Goal: Information Seeking & Learning: Find specific page/section

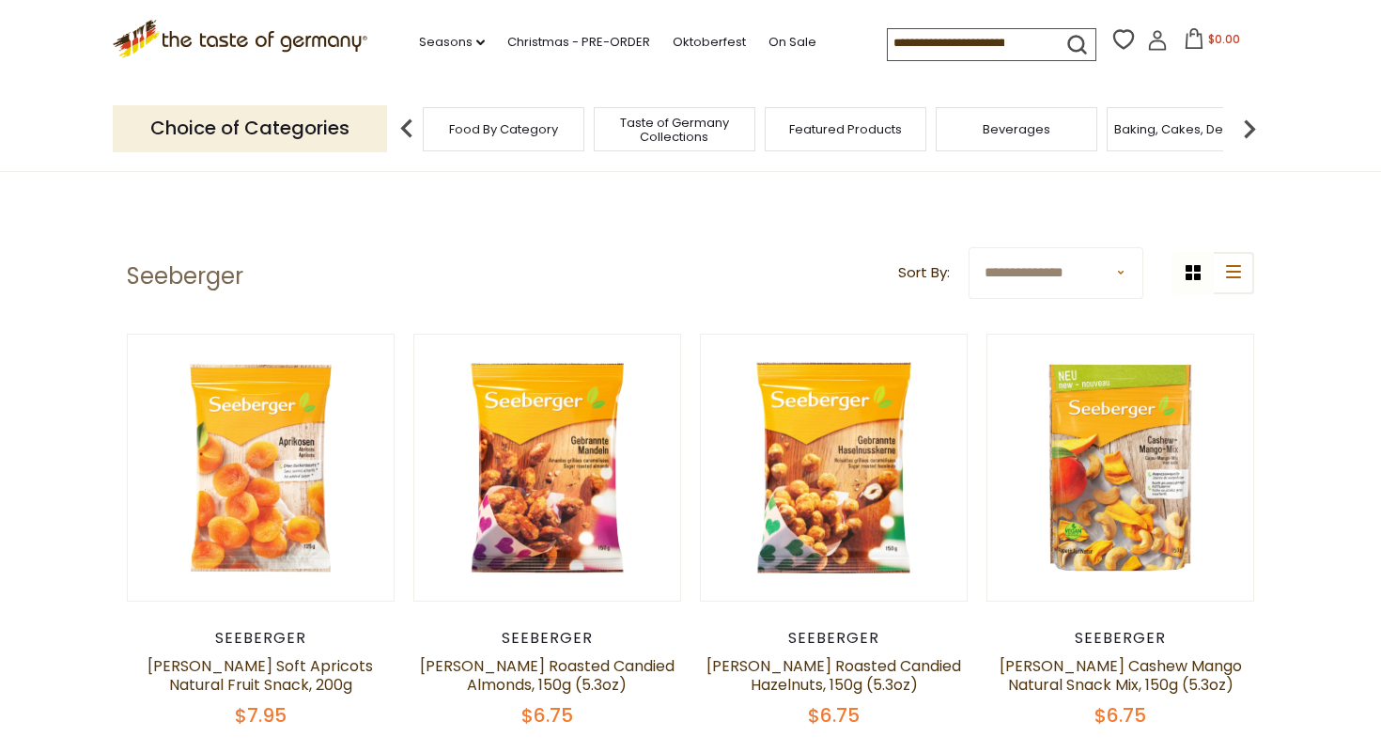
click at [969, 52] on input at bounding box center [967, 42] width 159 height 26
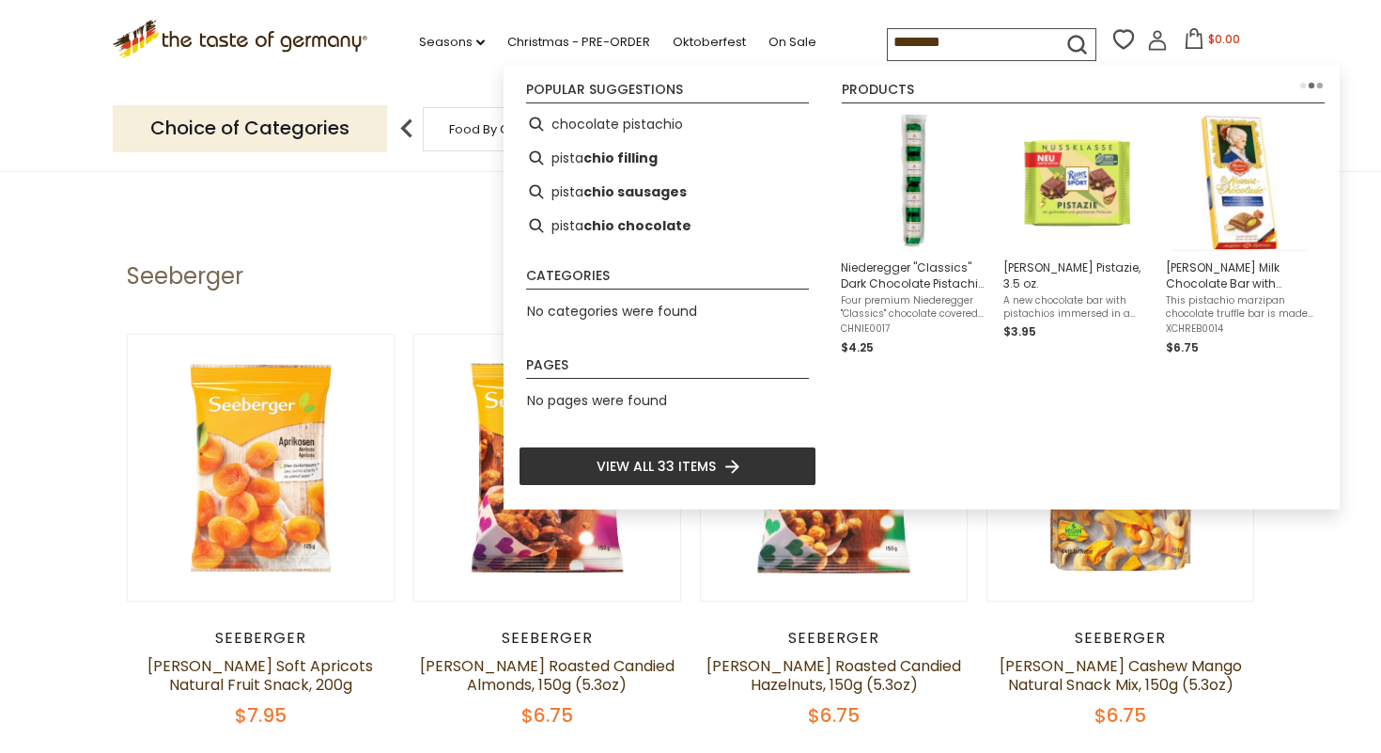
type input "*********"
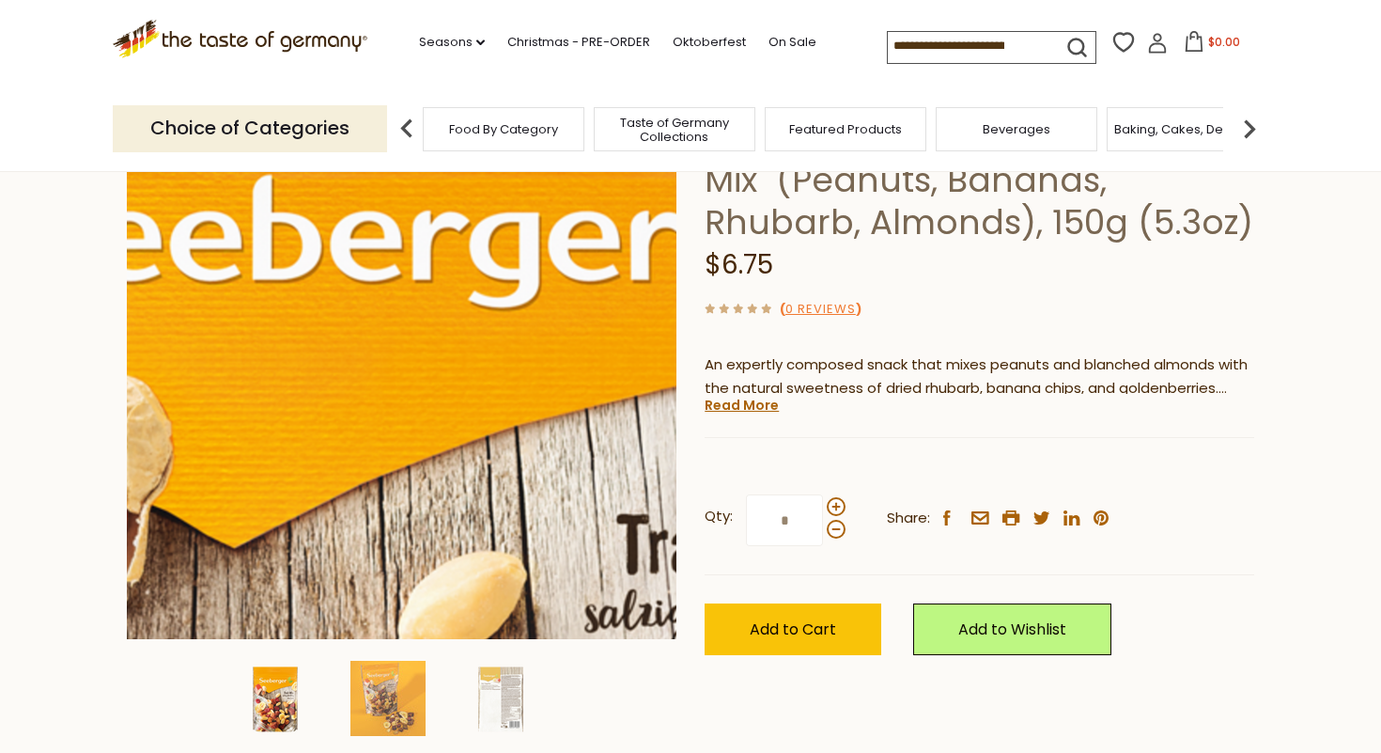
scroll to position [249, 0]
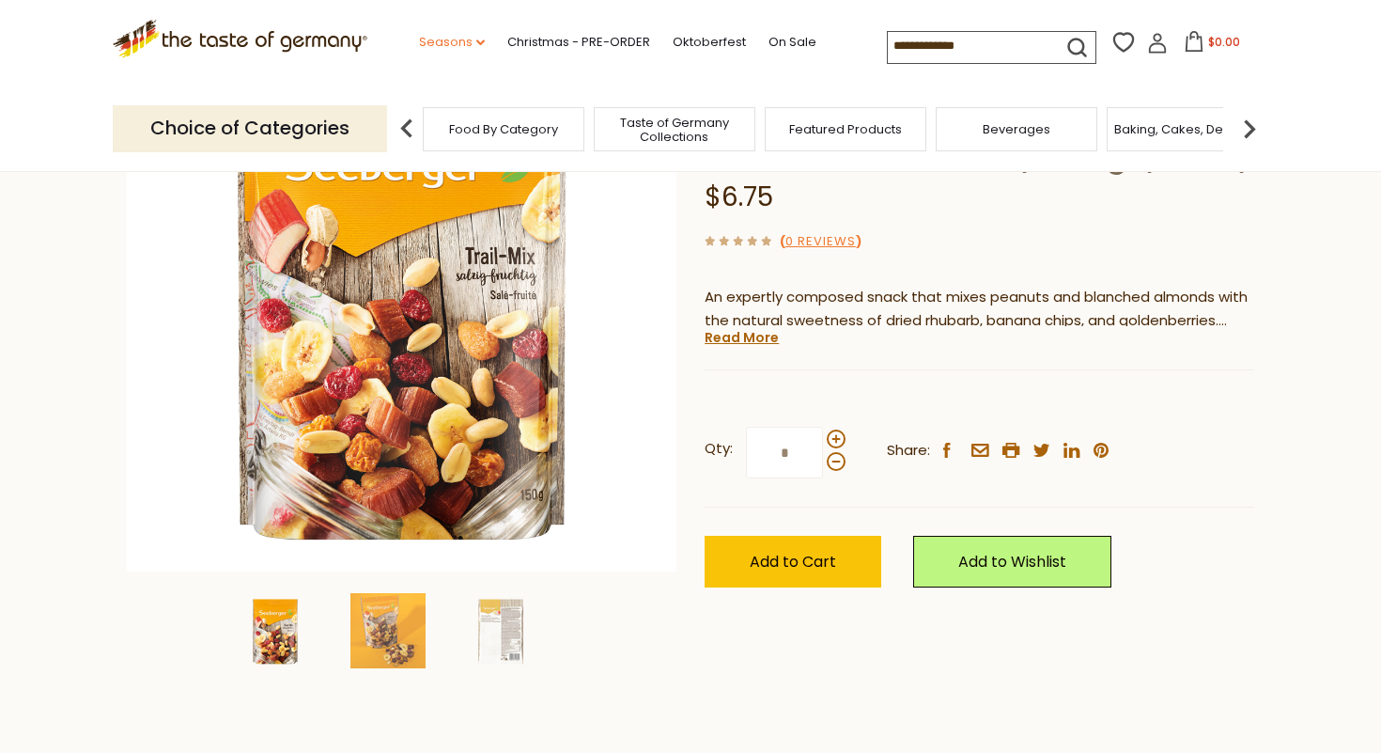
click at [483, 42] on icon at bounding box center [480, 42] width 8 height 6
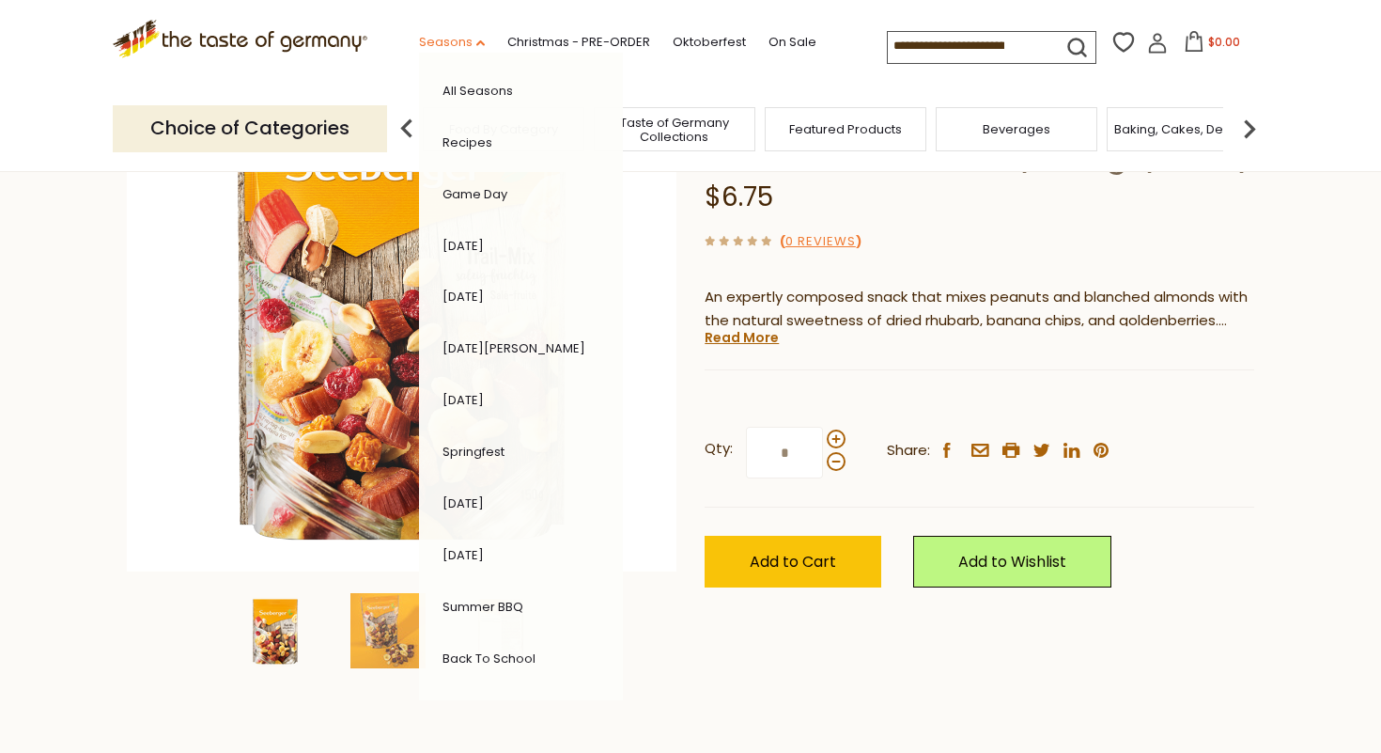
click at [483, 42] on icon at bounding box center [480, 43] width 8 height 6
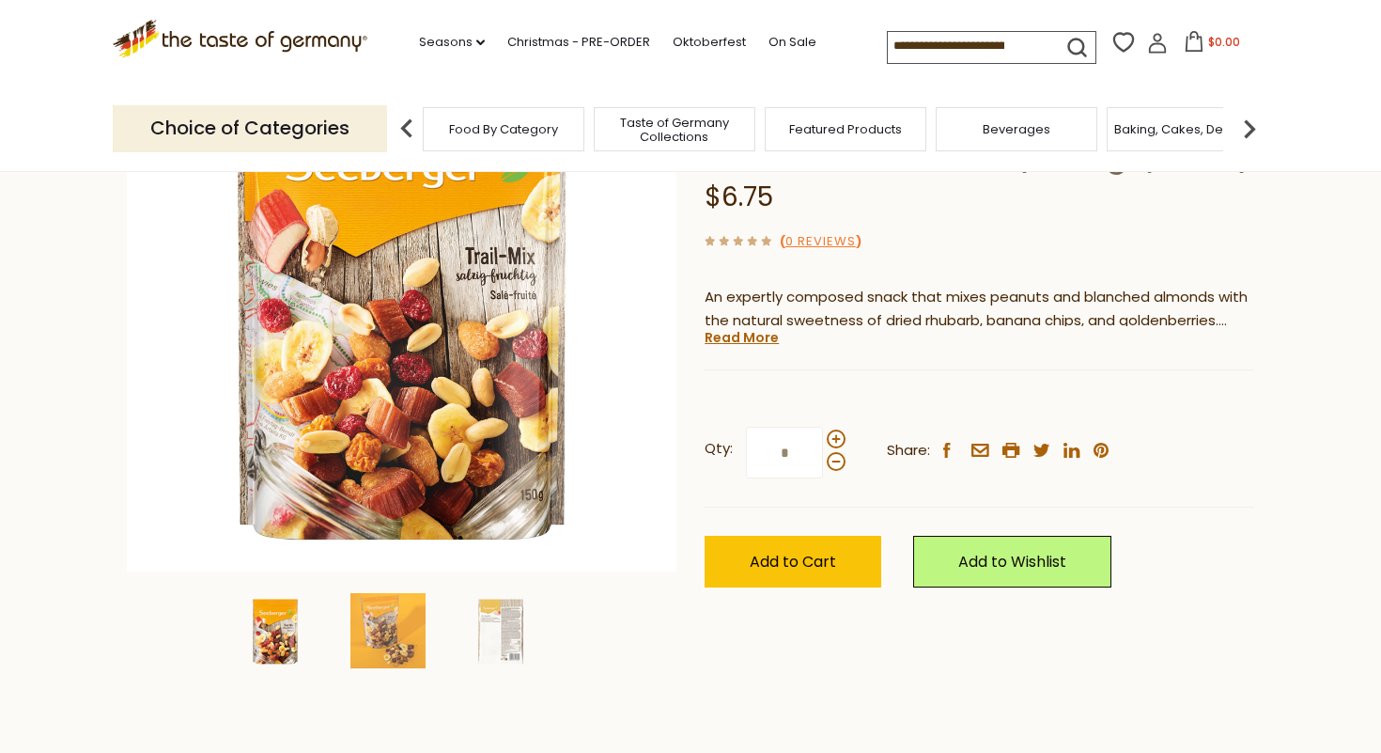
click at [1243, 125] on img at bounding box center [1250, 129] width 38 height 38
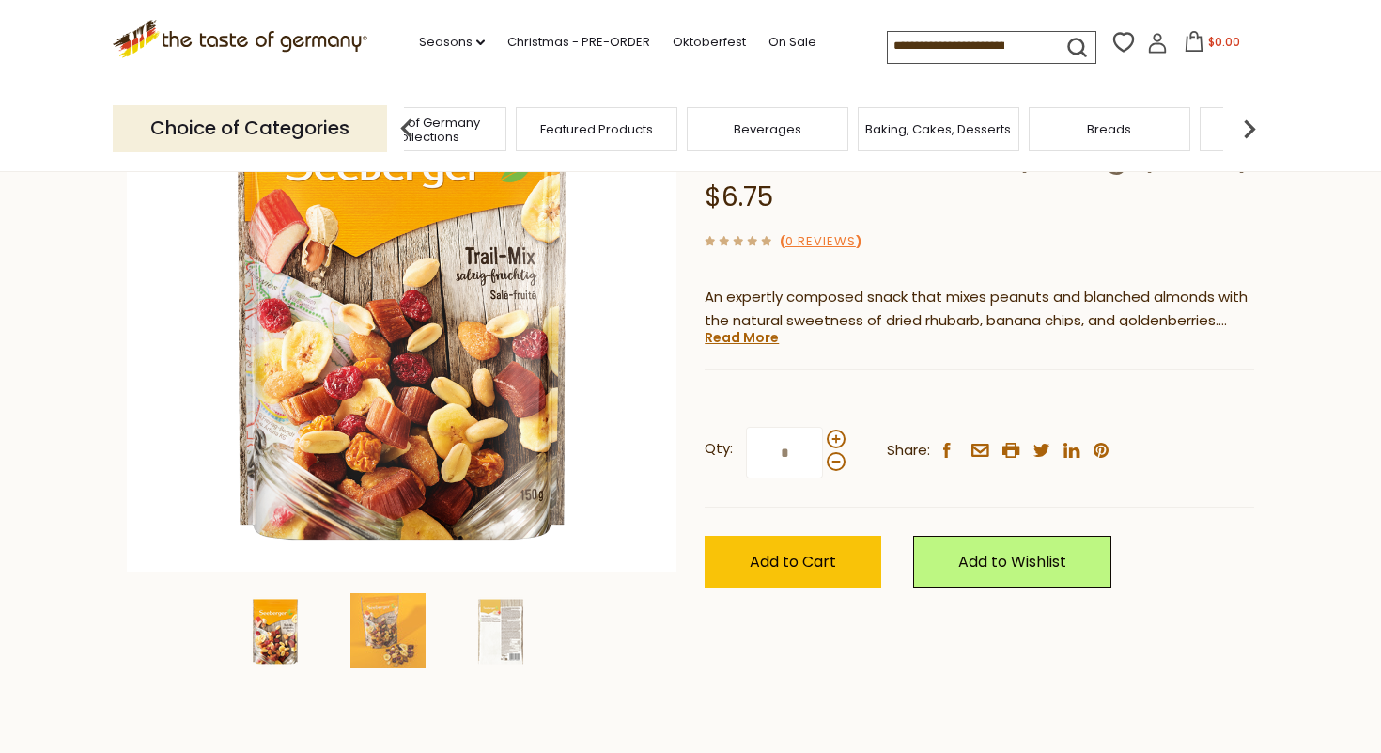
click at [1243, 125] on img at bounding box center [1250, 129] width 38 height 38
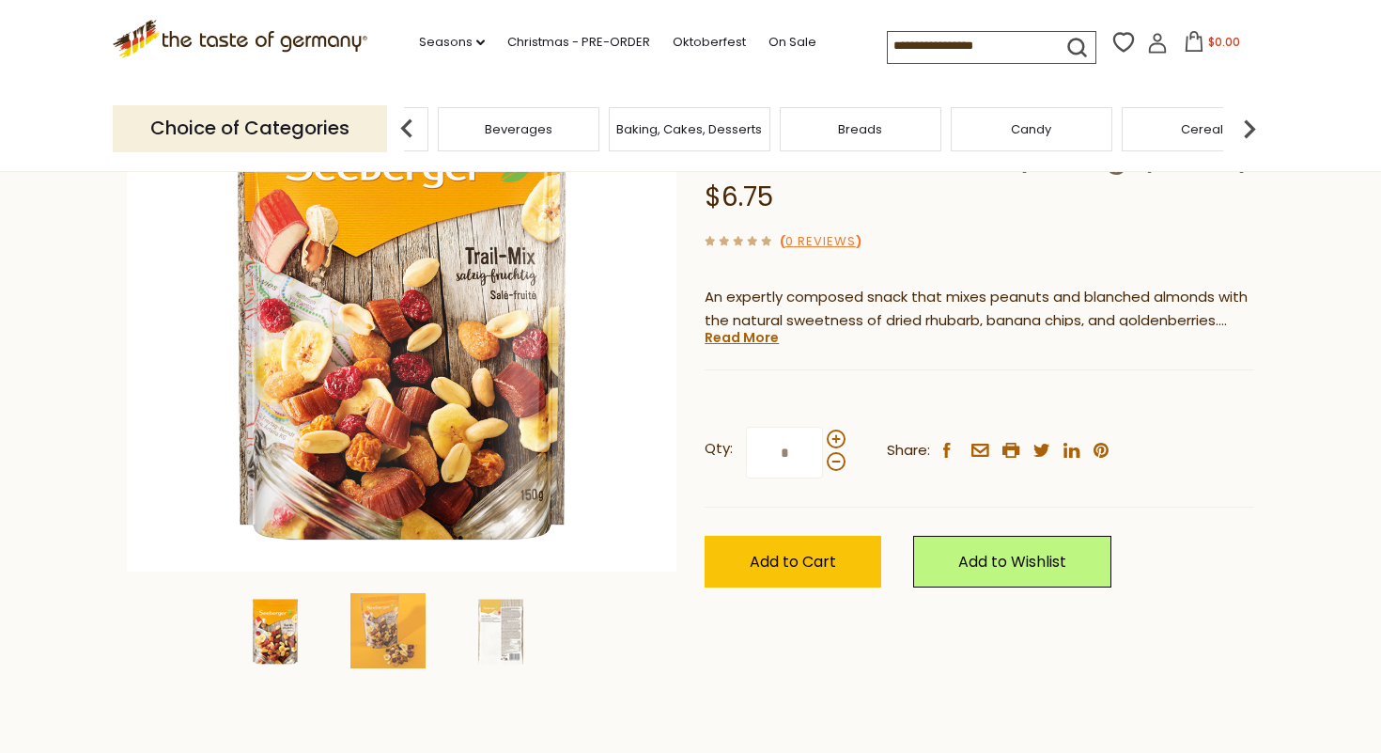
click at [1243, 125] on img at bounding box center [1250, 129] width 38 height 38
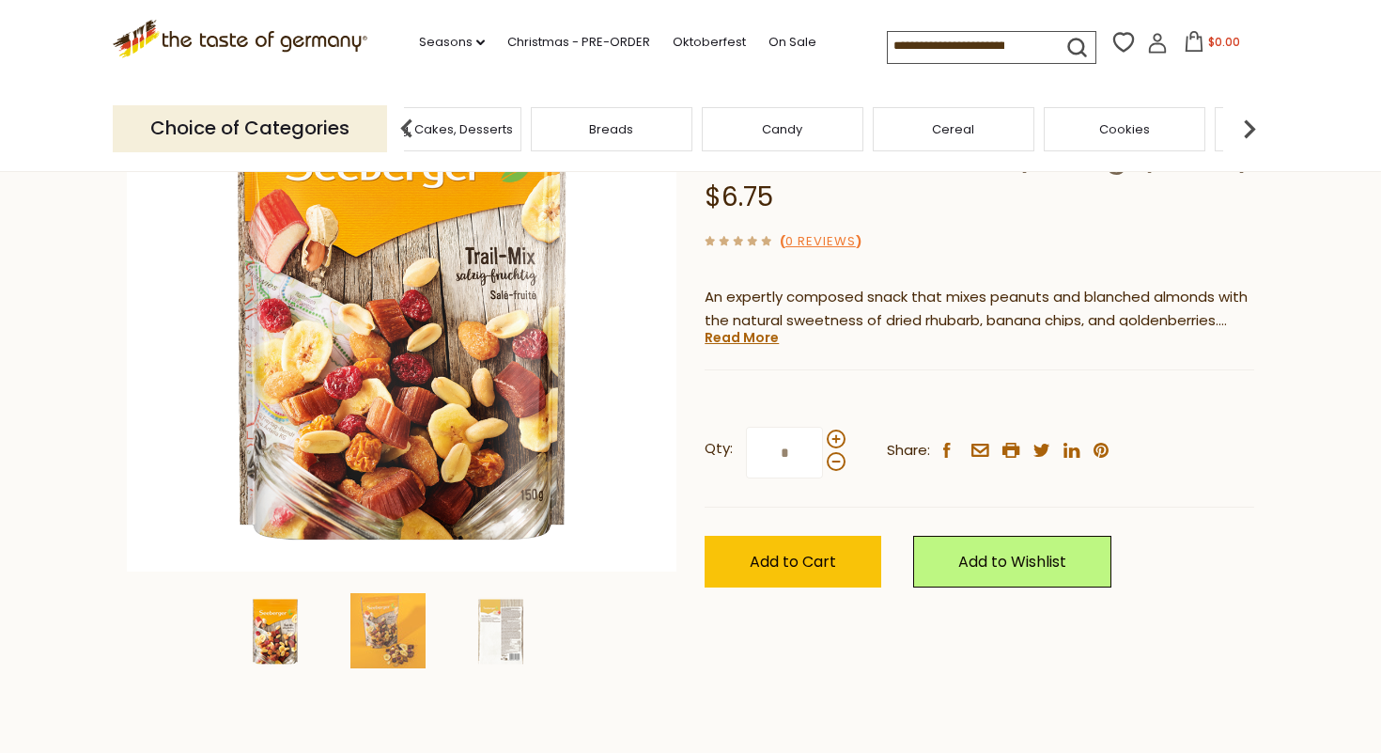
click at [1243, 125] on img at bounding box center [1250, 129] width 38 height 38
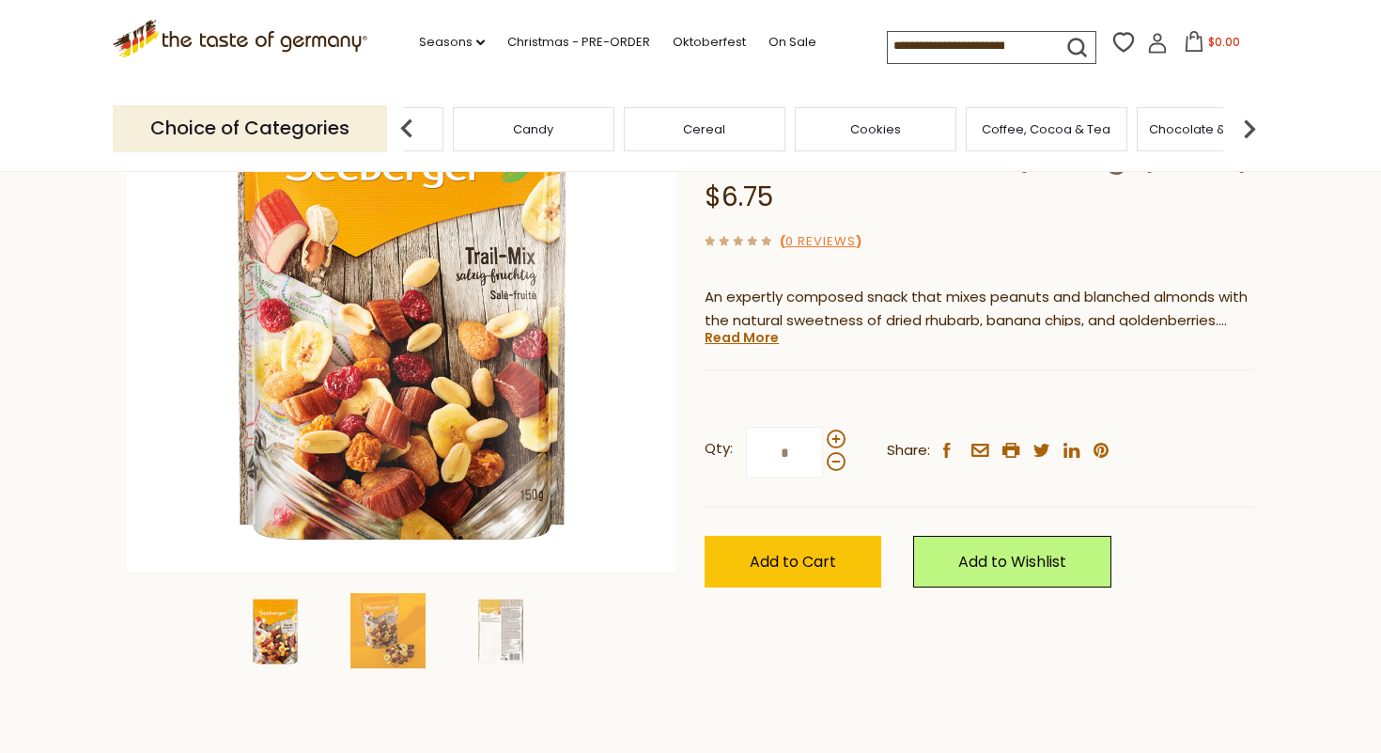
click at [1243, 125] on img at bounding box center [1250, 129] width 38 height 38
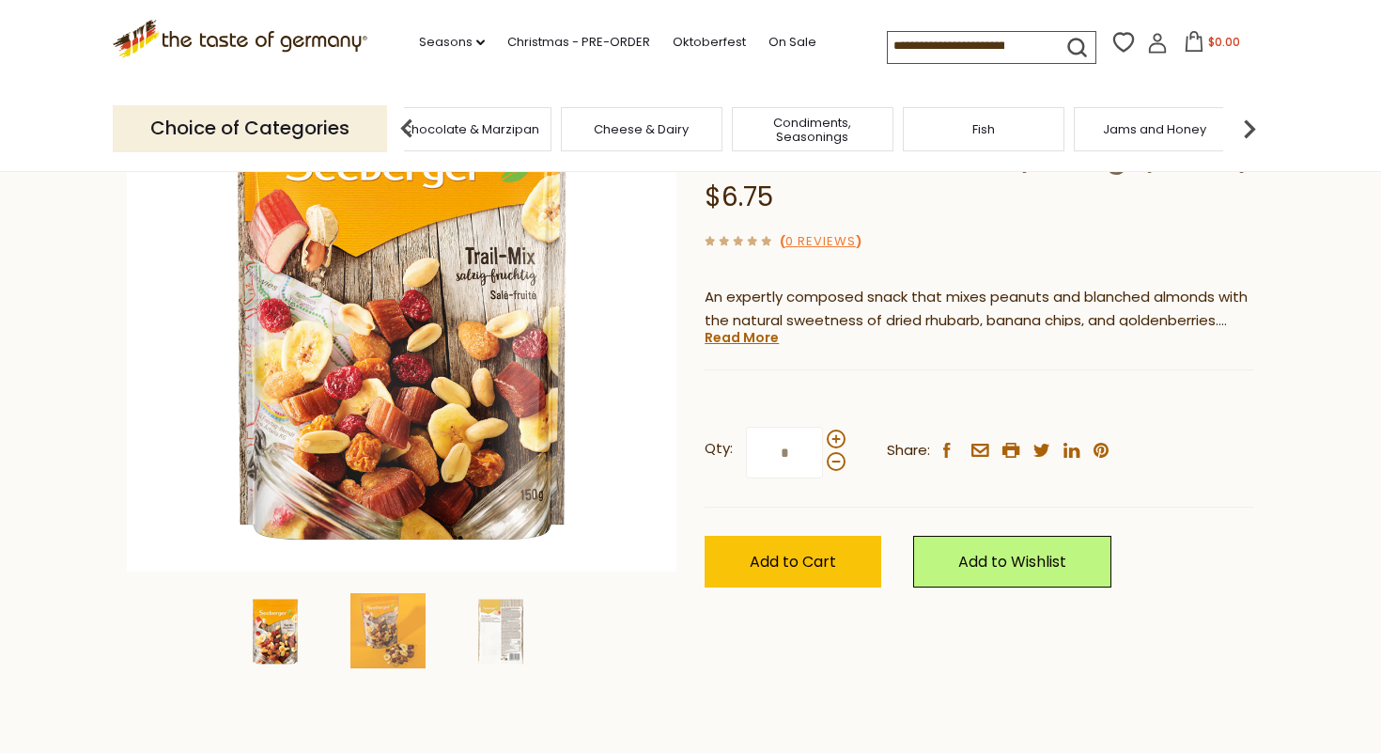
click at [1243, 125] on img at bounding box center [1250, 129] width 38 height 38
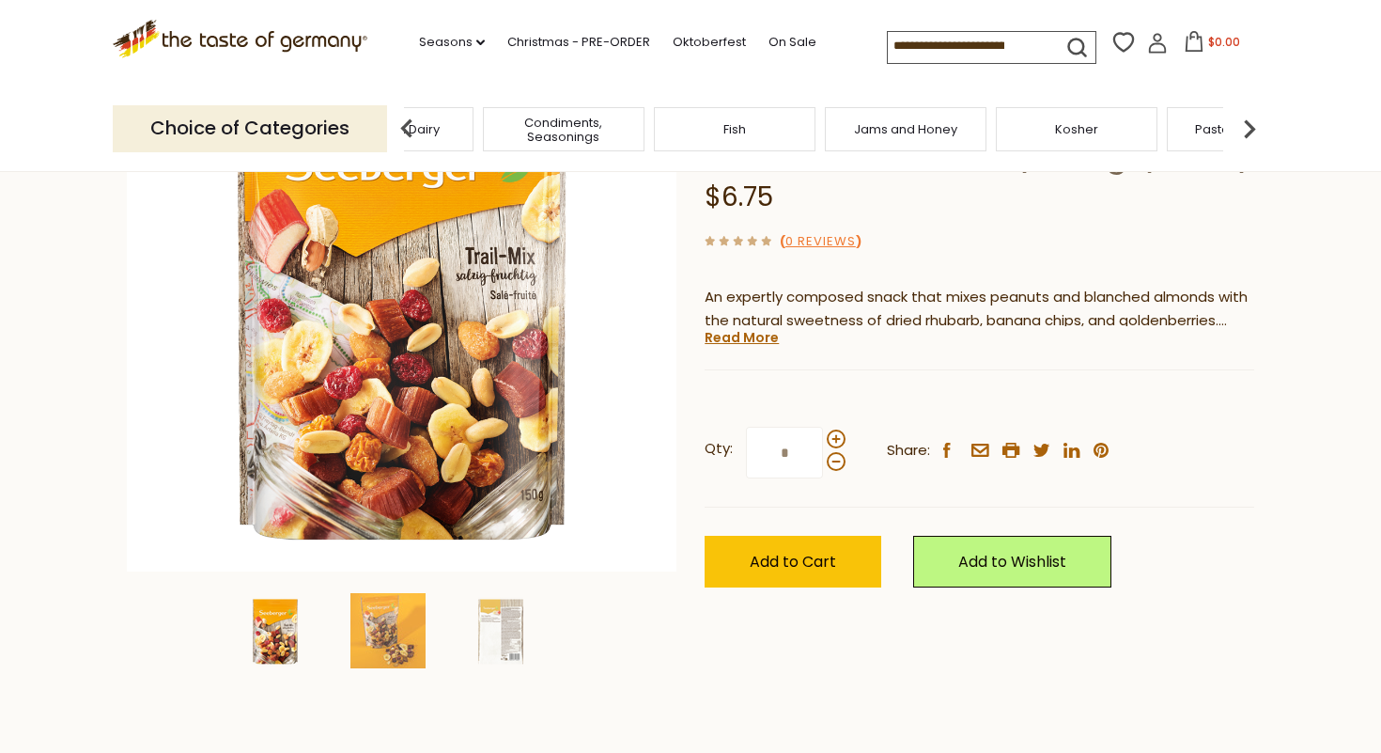
click at [1243, 125] on img at bounding box center [1250, 129] width 38 height 38
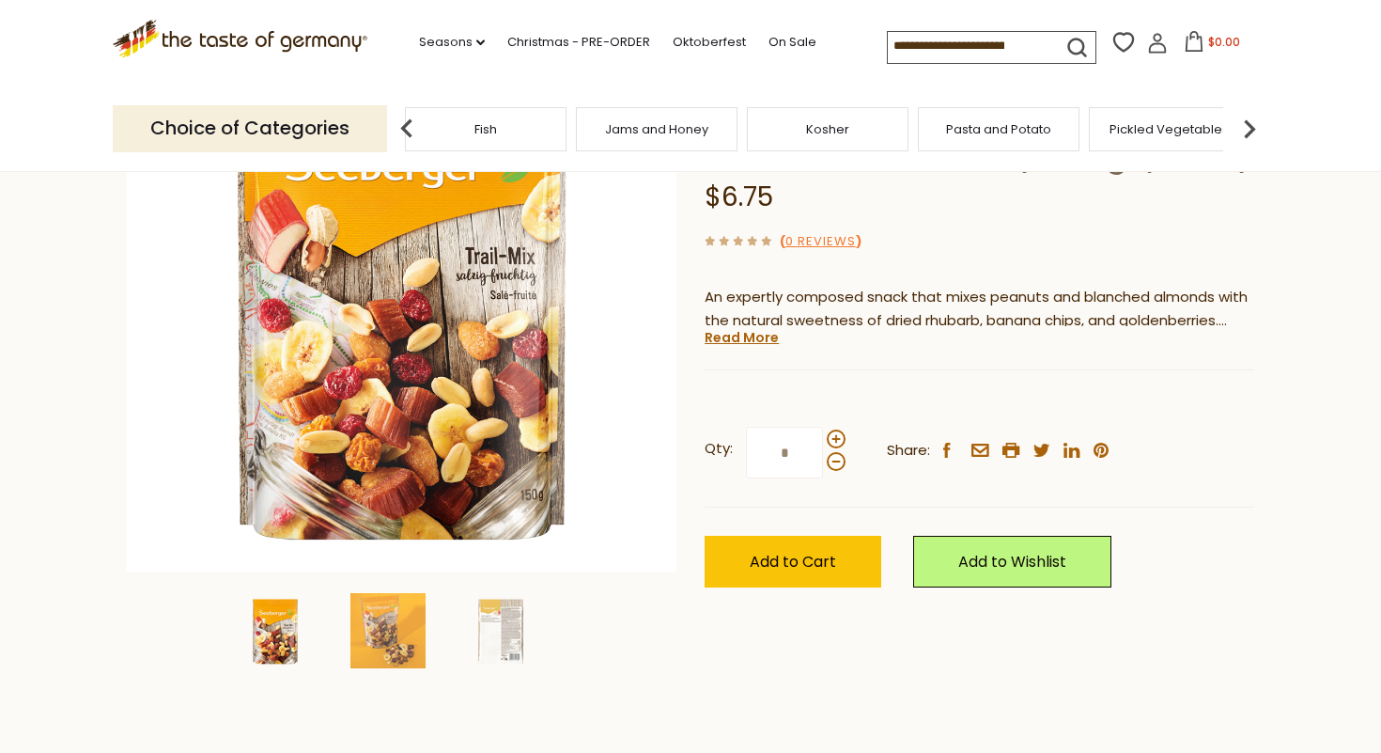
click at [1243, 125] on img at bounding box center [1250, 129] width 38 height 38
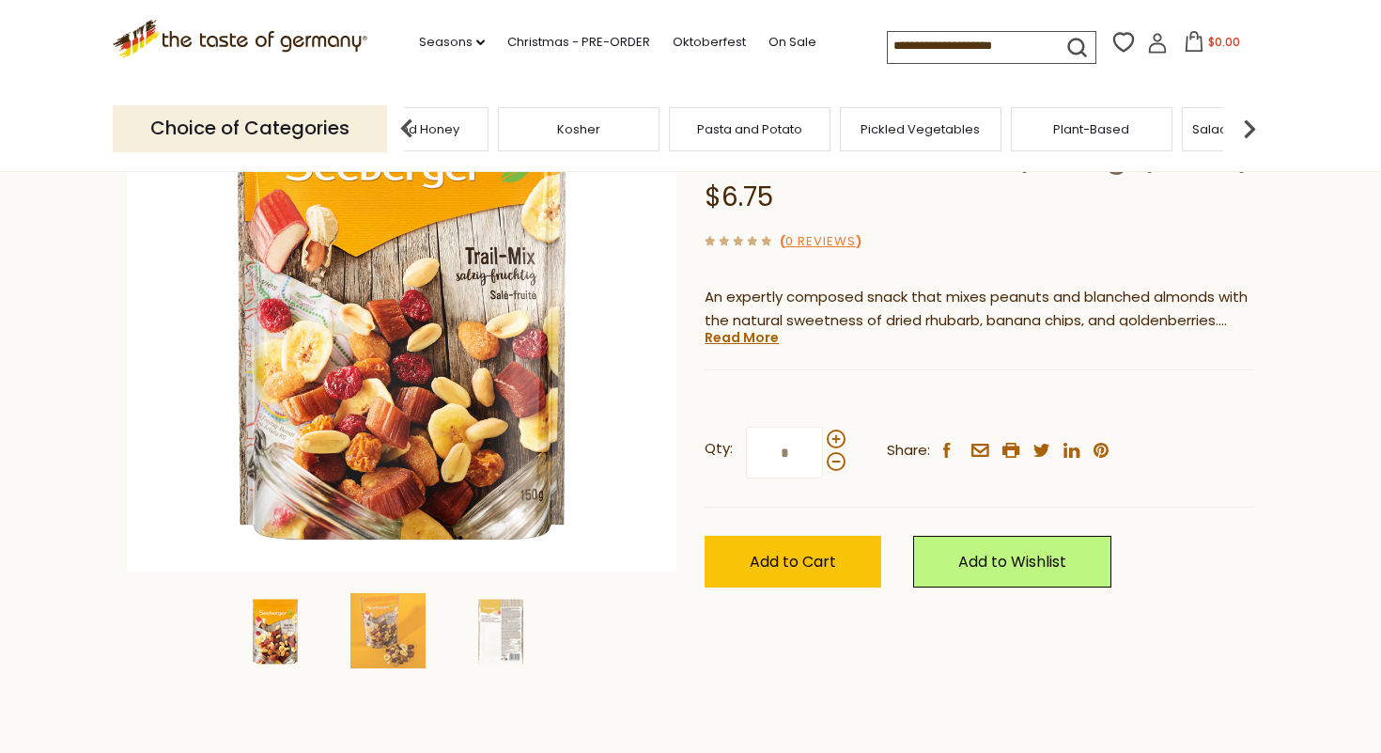
click at [1243, 125] on img at bounding box center [1250, 129] width 38 height 38
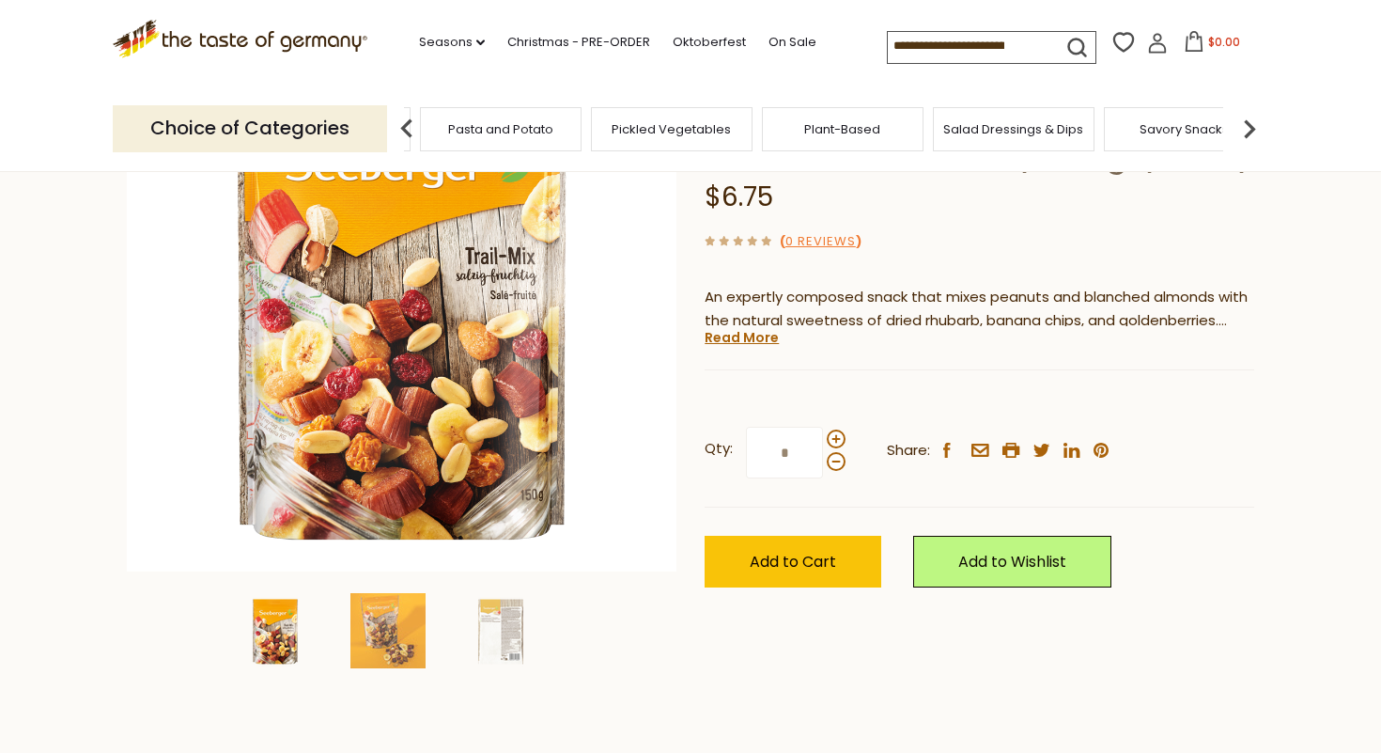
click at [1243, 125] on img at bounding box center [1250, 129] width 38 height 38
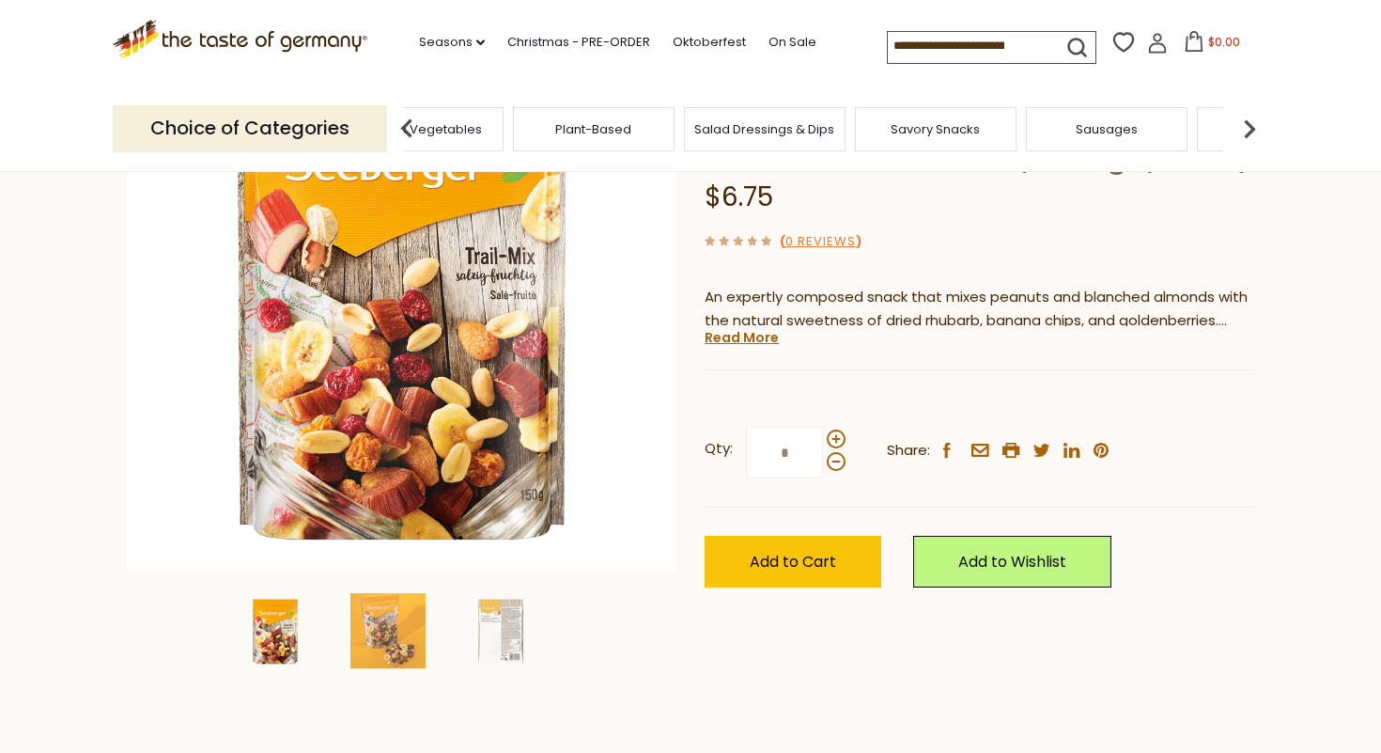
click at [1243, 125] on img at bounding box center [1250, 129] width 38 height 38
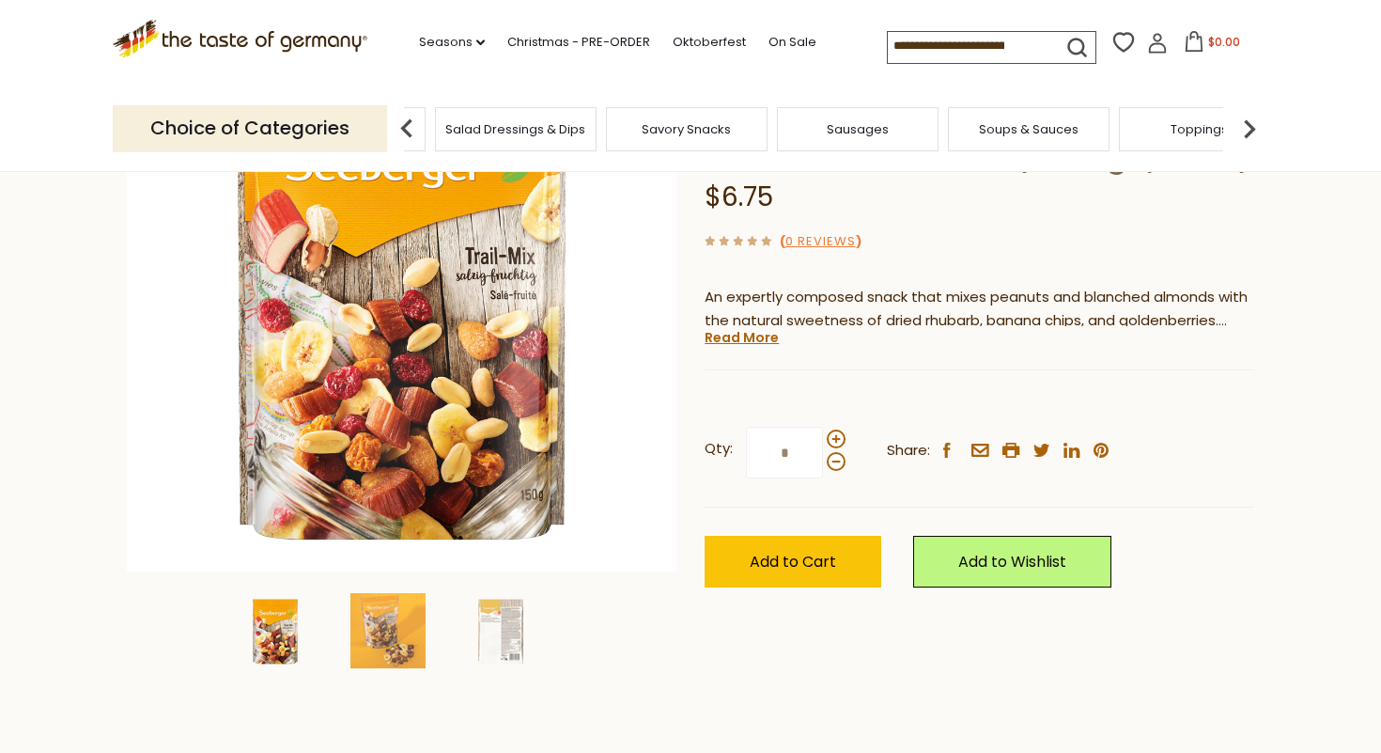
click at [1243, 125] on img at bounding box center [1250, 129] width 38 height 38
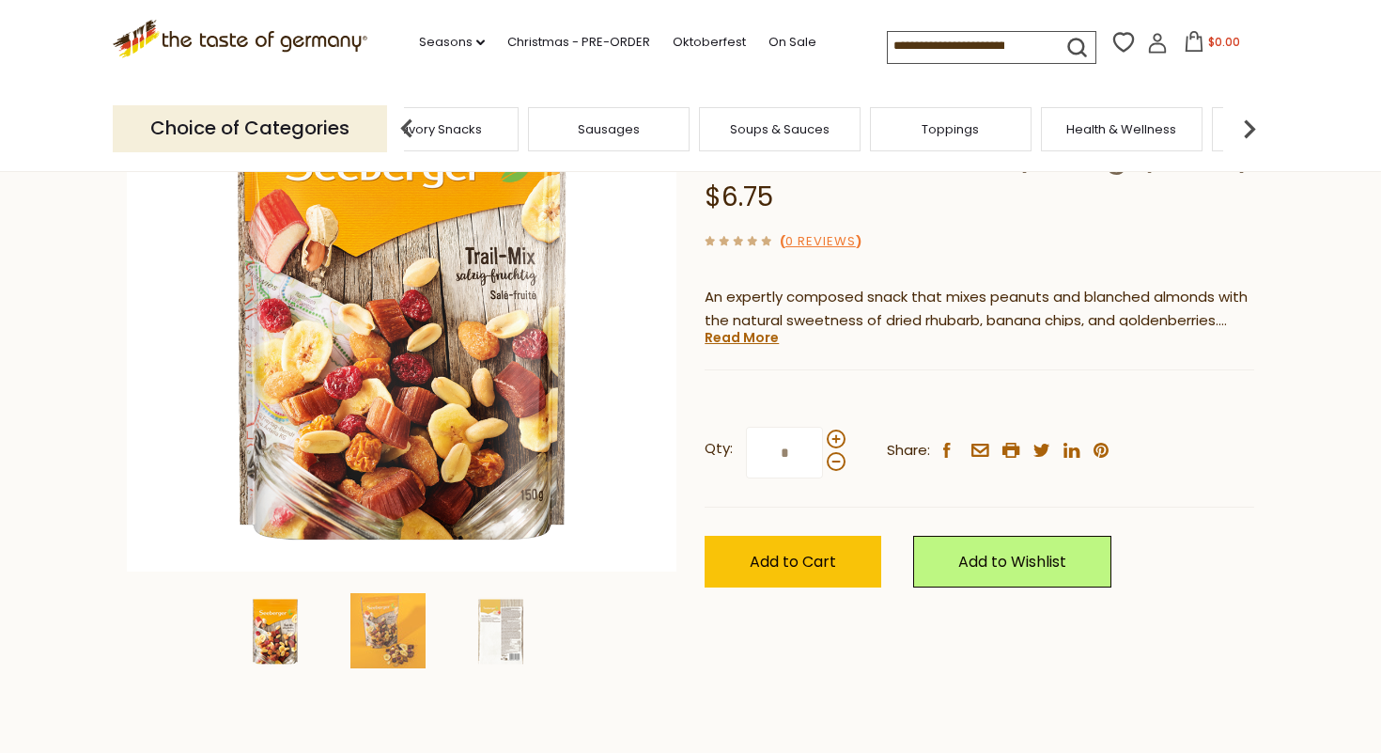
click at [1243, 125] on img at bounding box center [1250, 129] width 38 height 38
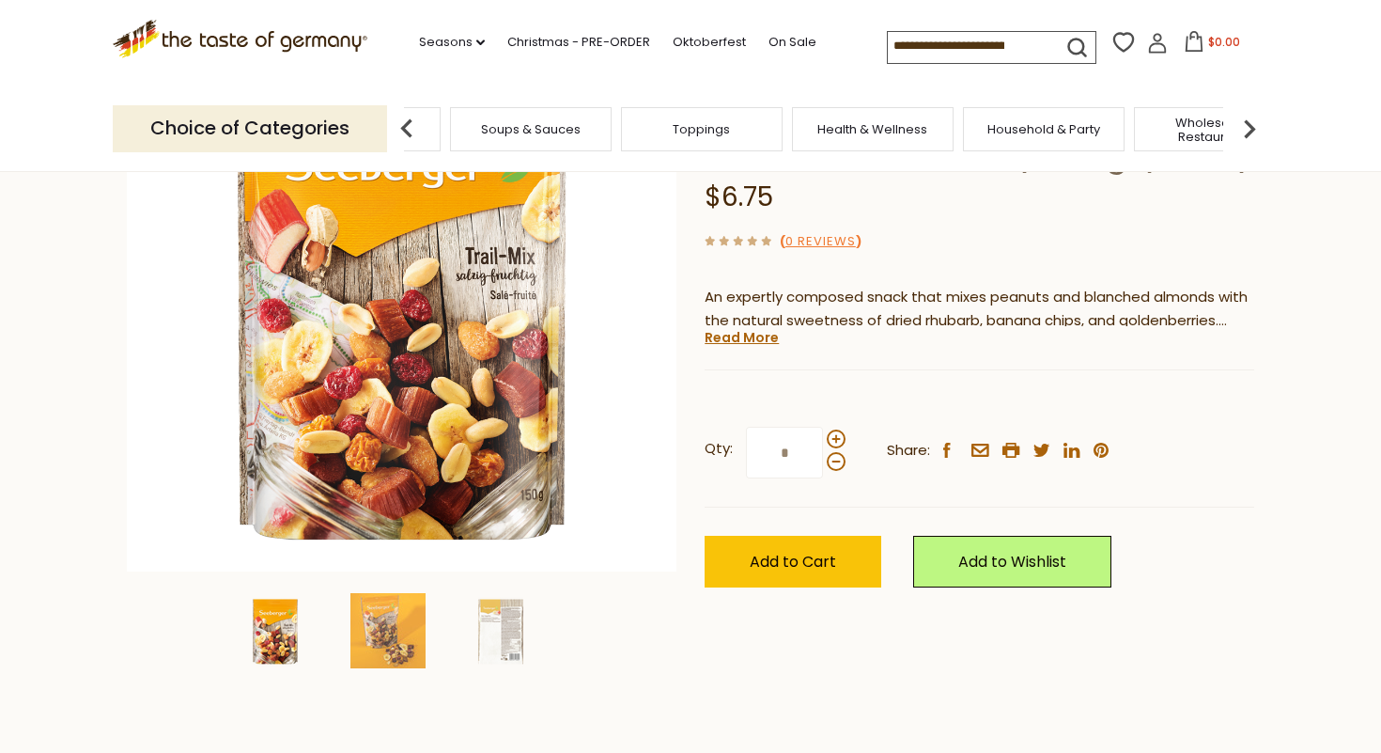
click at [1243, 125] on img at bounding box center [1250, 129] width 38 height 38
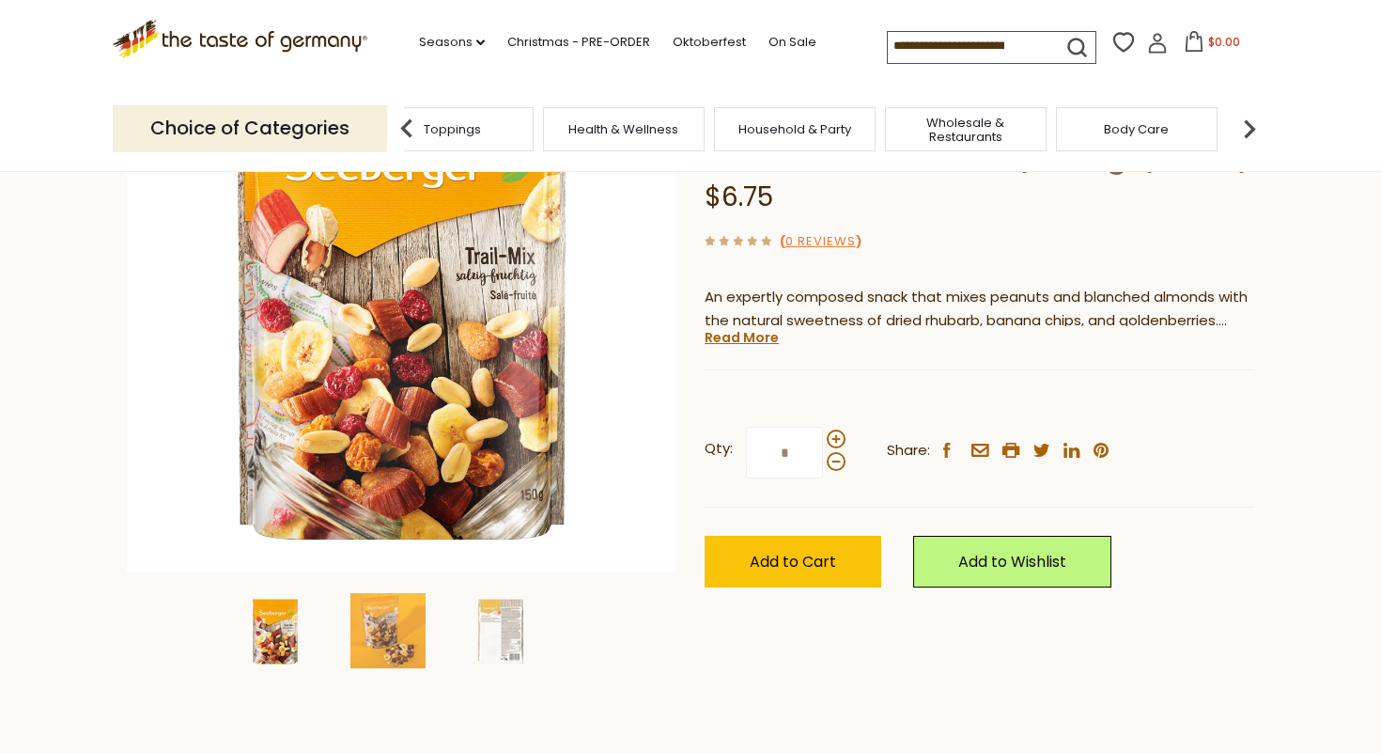
click at [1243, 125] on img at bounding box center [1250, 129] width 38 height 38
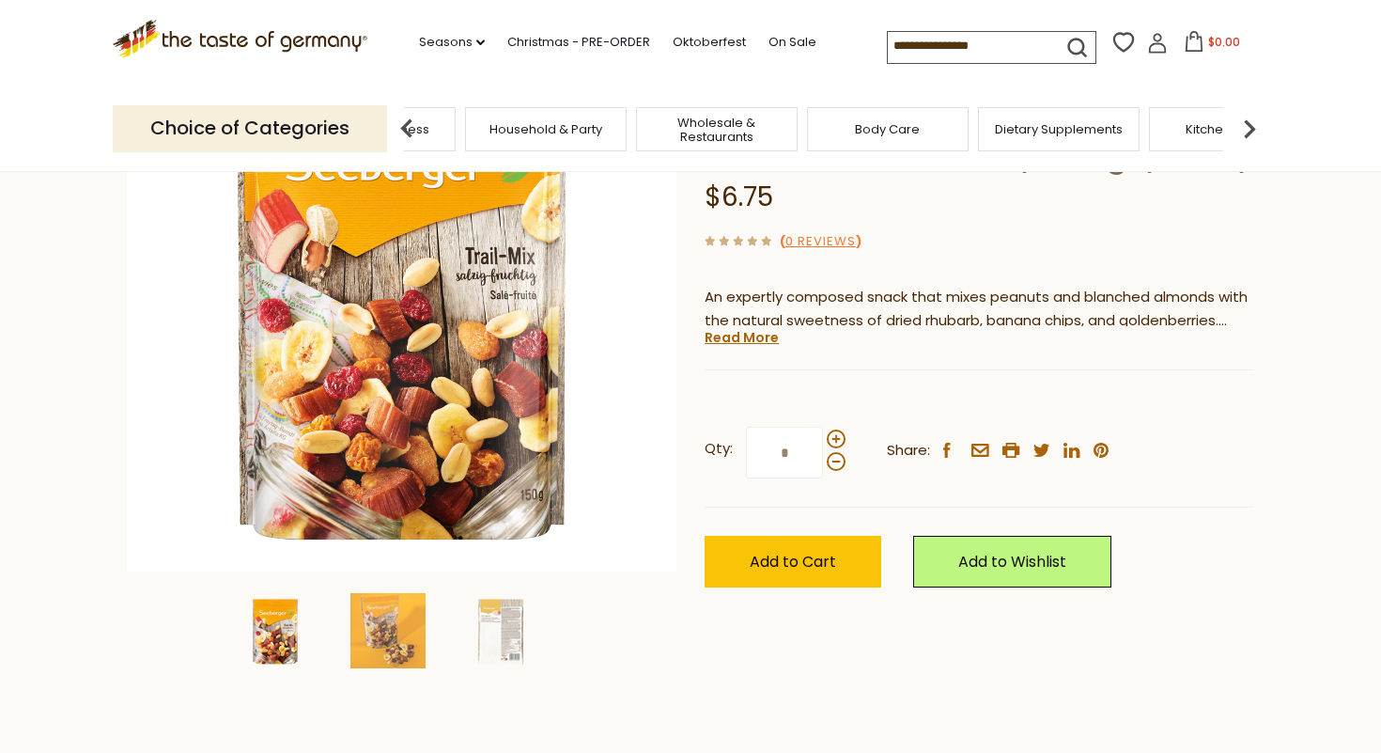
click at [1243, 125] on img at bounding box center [1250, 129] width 38 height 38
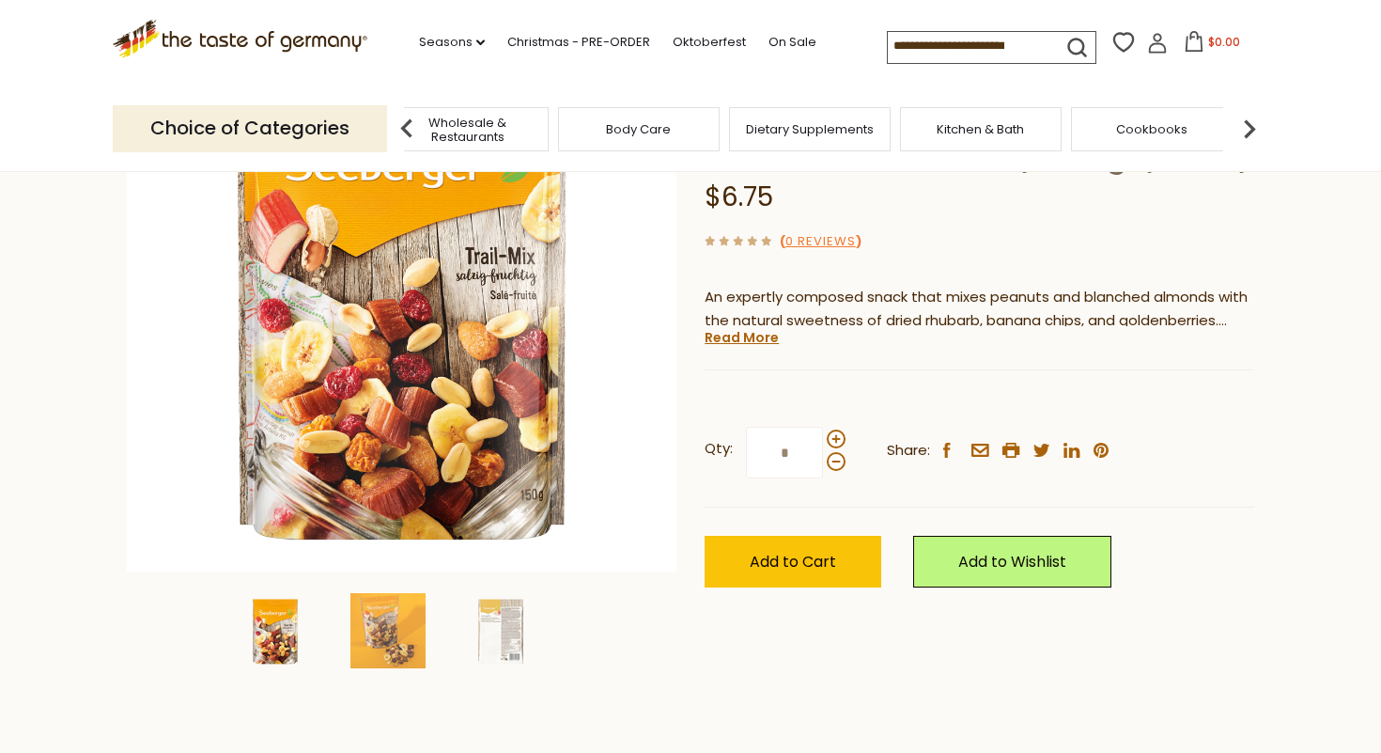
click at [1243, 125] on img at bounding box center [1250, 129] width 38 height 38
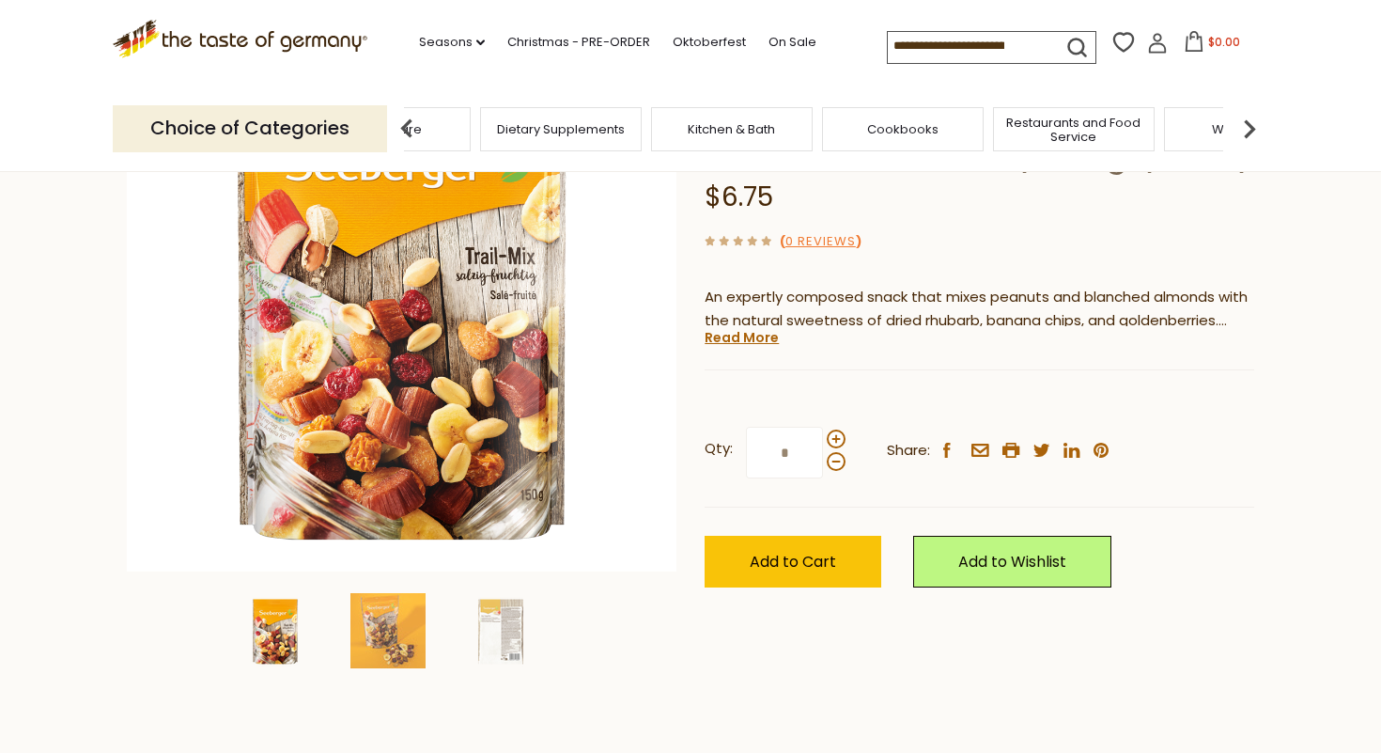
click at [1243, 125] on img at bounding box center [1250, 129] width 38 height 38
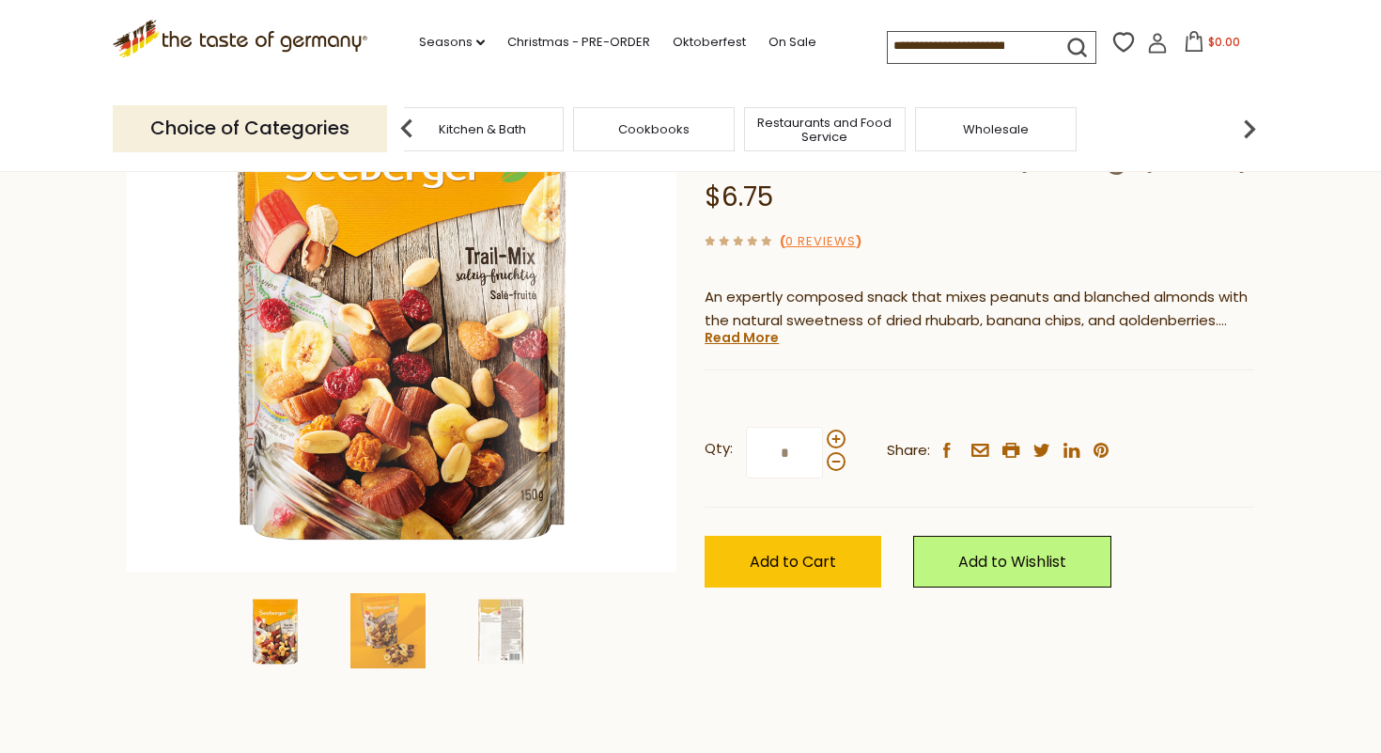
click at [1243, 125] on img at bounding box center [1250, 129] width 38 height 38
click at [986, 33] on input at bounding box center [967, 45] width 159 height 26
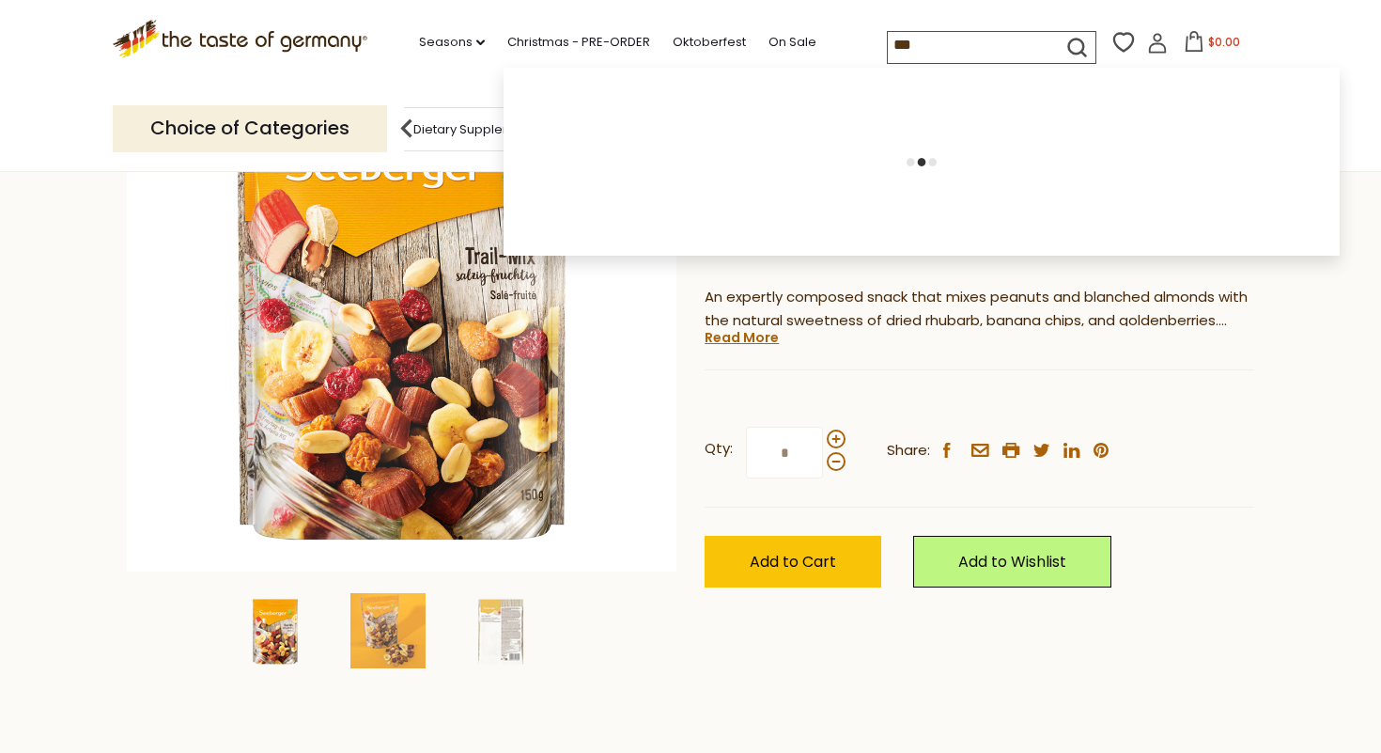
type input "***"
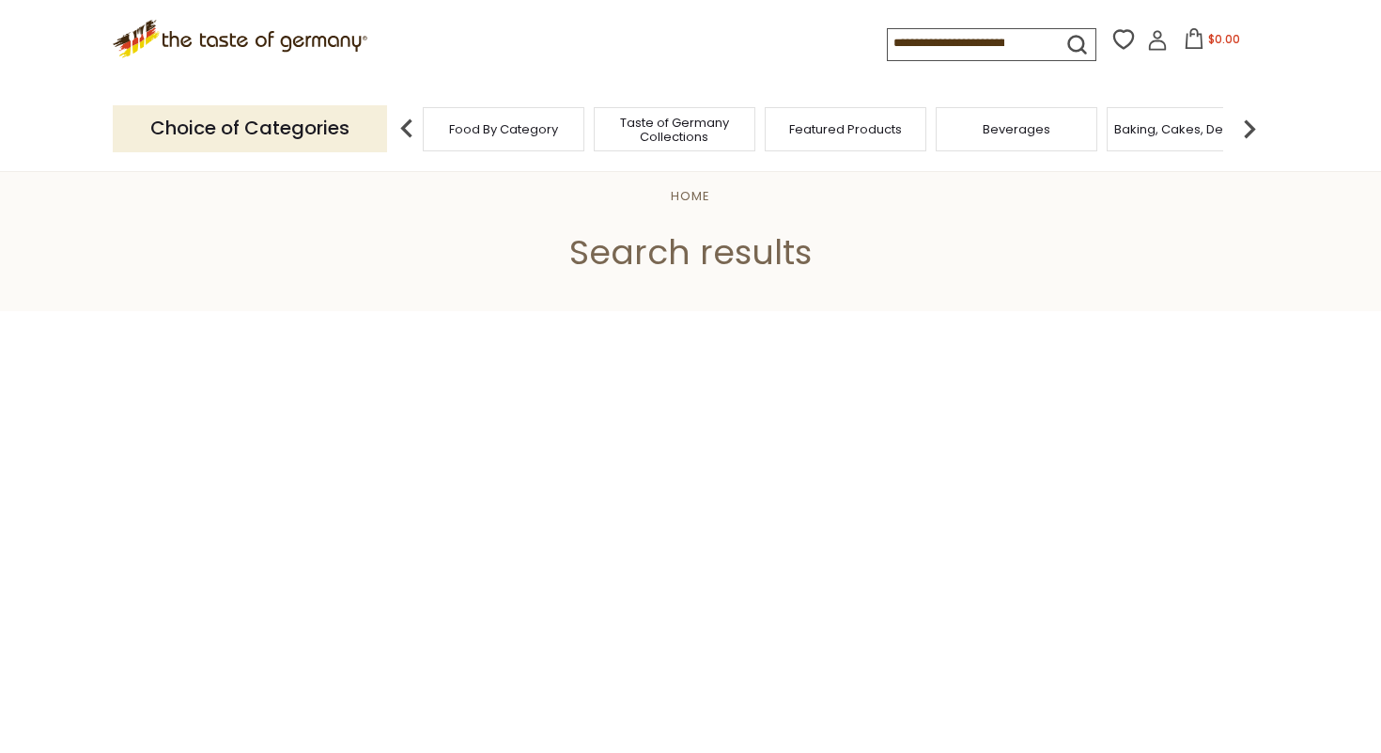
click at [970, 43] on input at bounding box center [967, 42] width 159 height 26
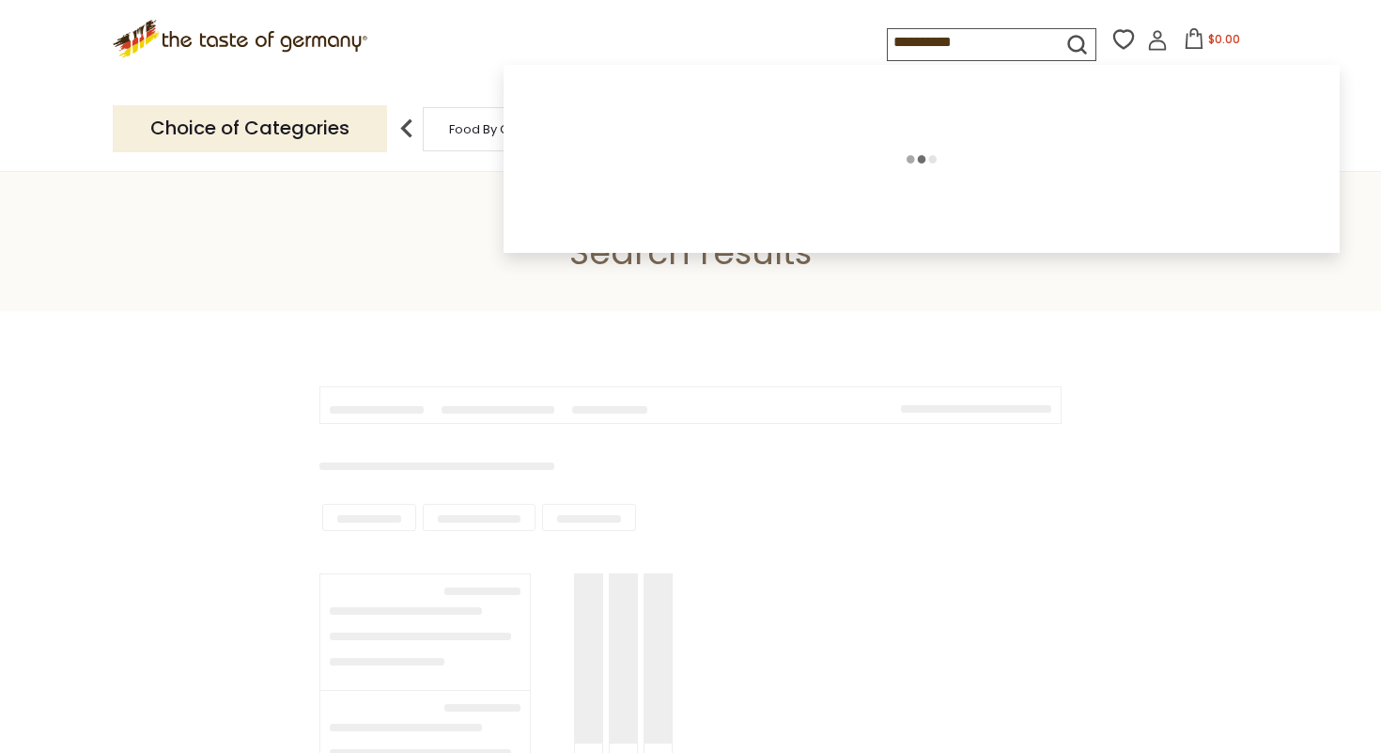
type input "***"
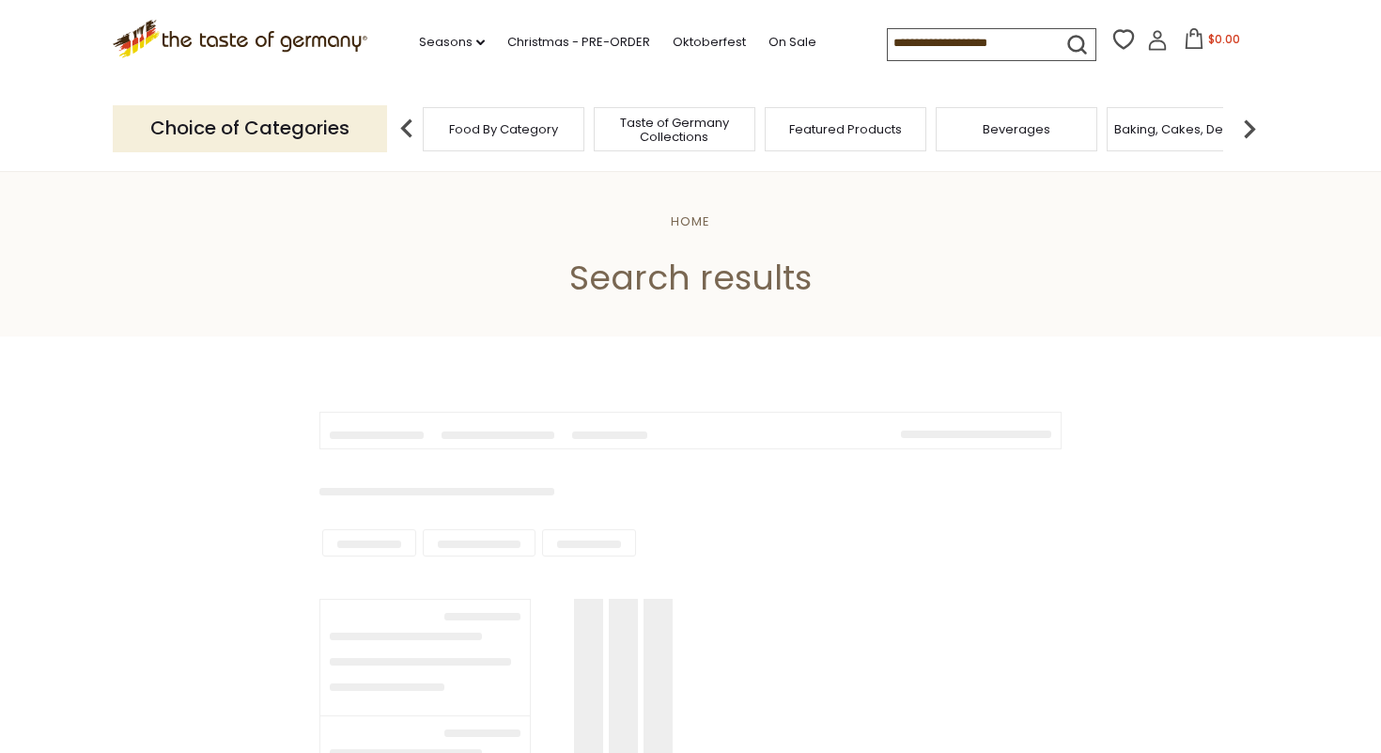
type input "***"
type input "*********"
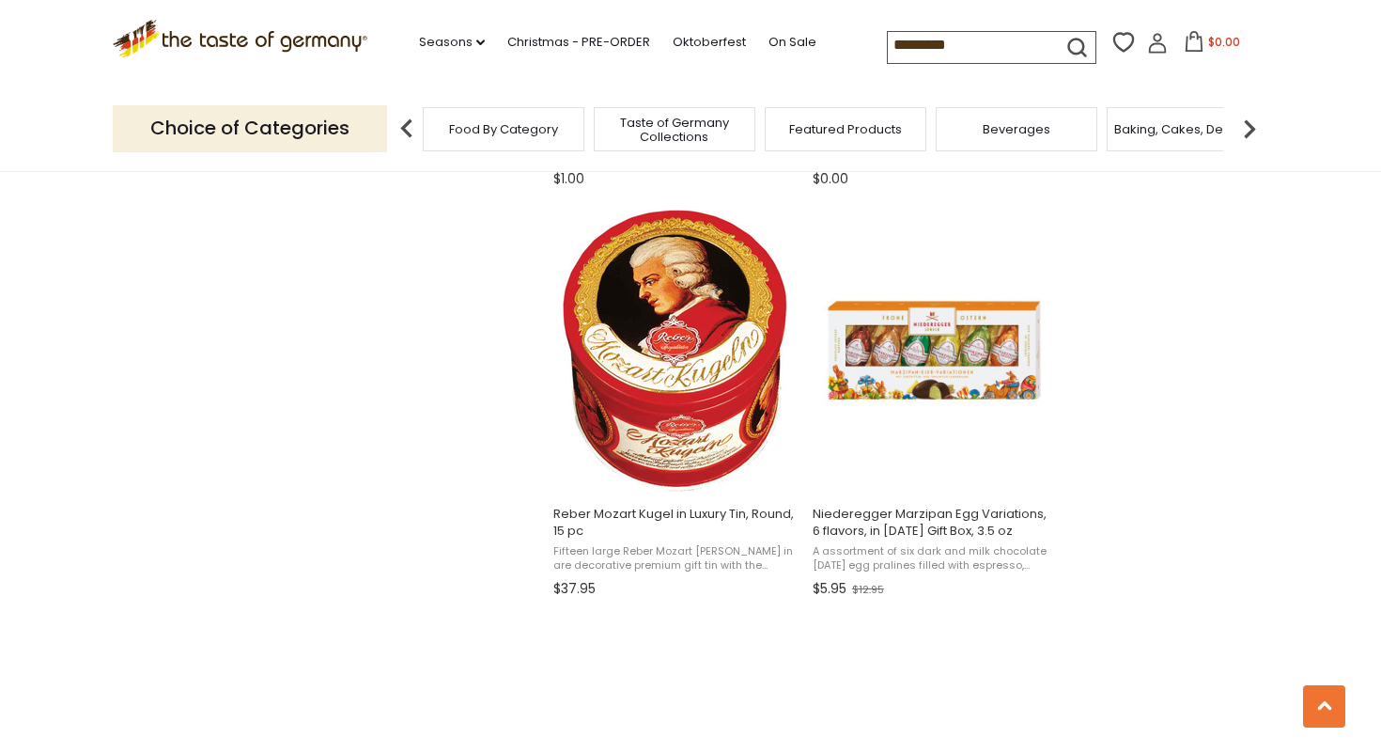
scroll to position [3351, 0]
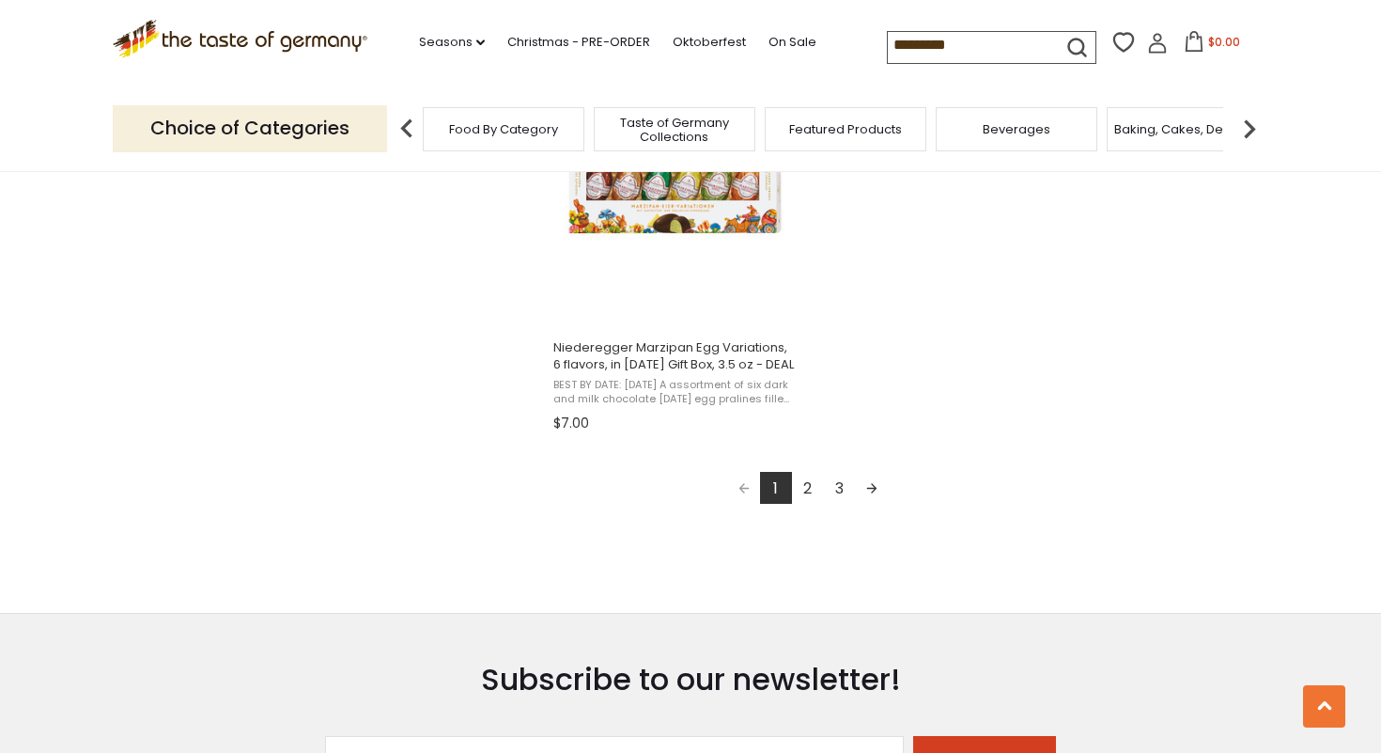
click at [803, 492] on link "2" at bounding box center [808, 488] width 32 height 32
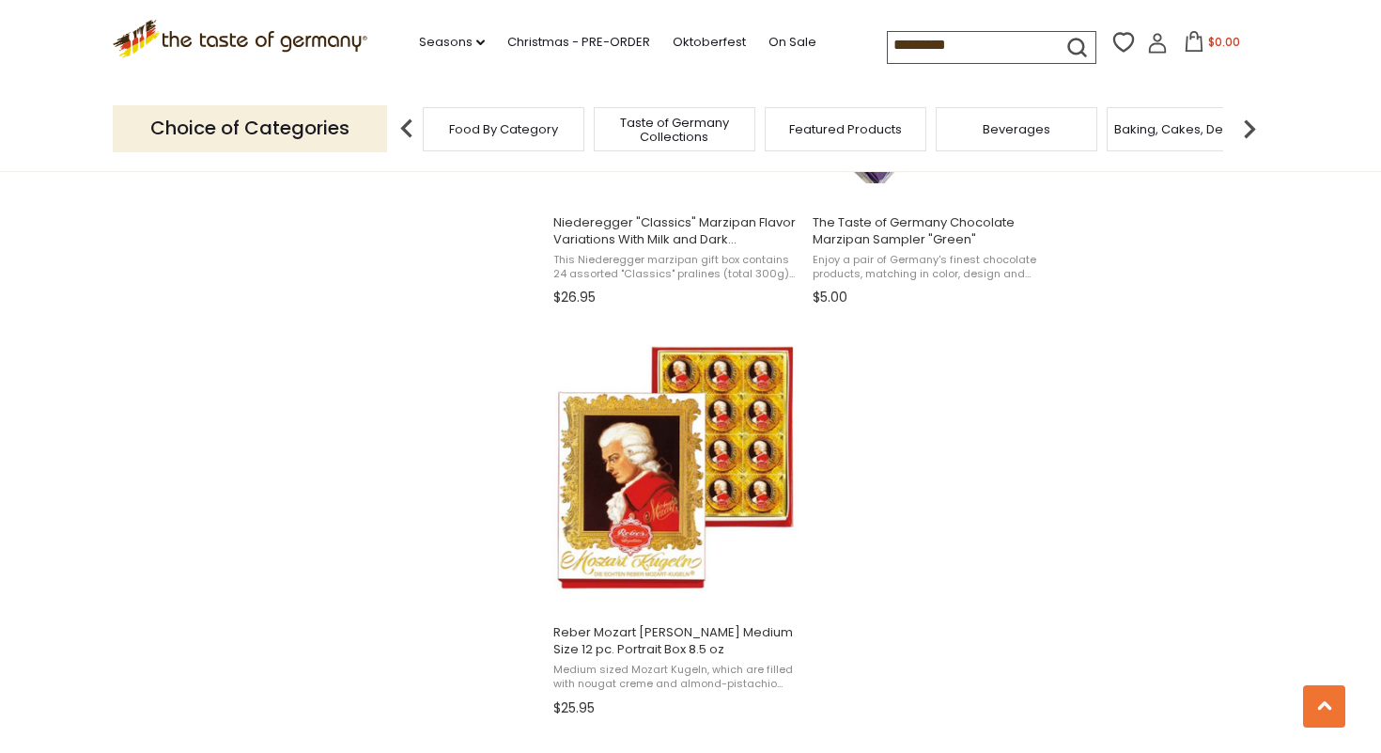
scroll to position [3437, 0]
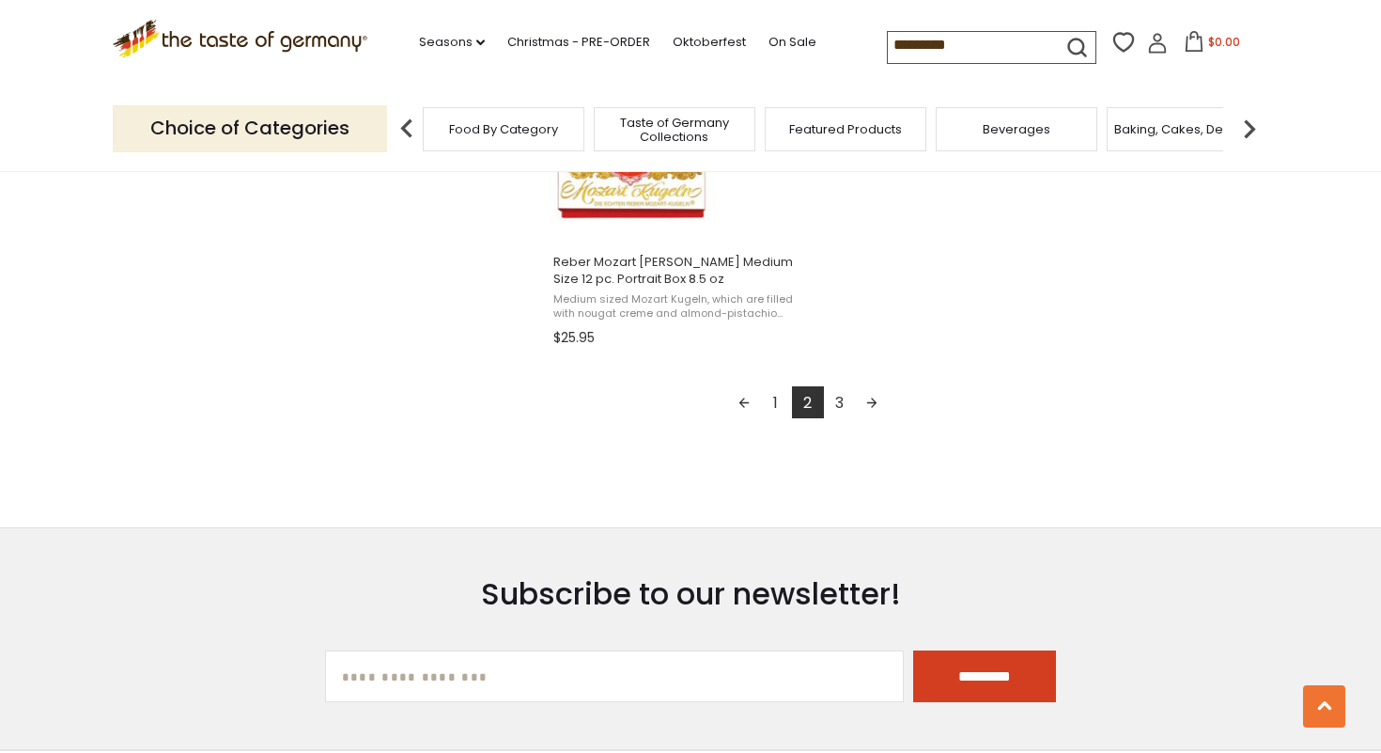
click at [834, 411] on link "3" at bounding box center [840, 402] width 32 height 32
